Goal: Task Accomplishment & Management: Complete application form

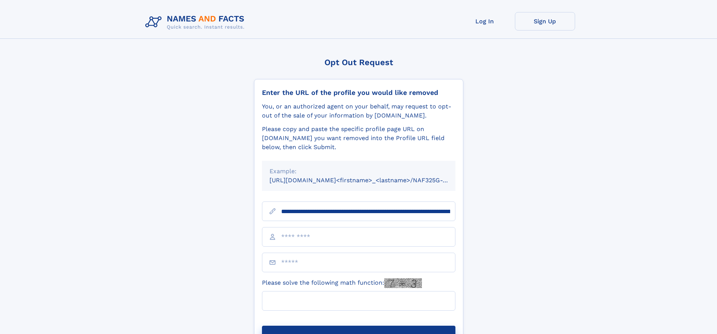
type input "**********"
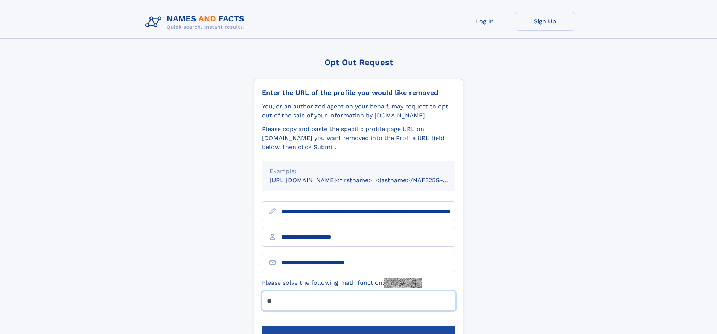
type input "**"
click at [359, 326] on button "Submit Opt Out Request" at bounding box center [359, 338] width 194 height 24
